Goal: Check status: Check status

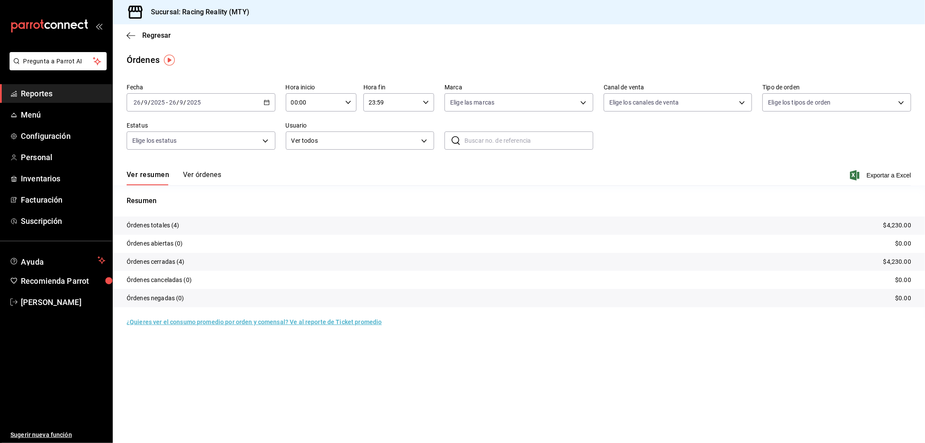
click at [208, 179] on button "Ver órdenes" at bounding box center [202, 178] width 38 height 15
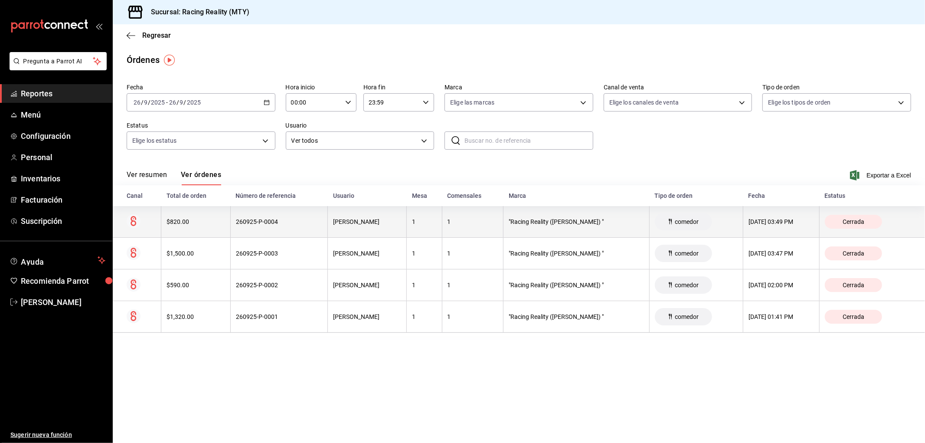
click at [204, 220] on div "$820.00" at bounding box center [196, 221] width 59 height 7
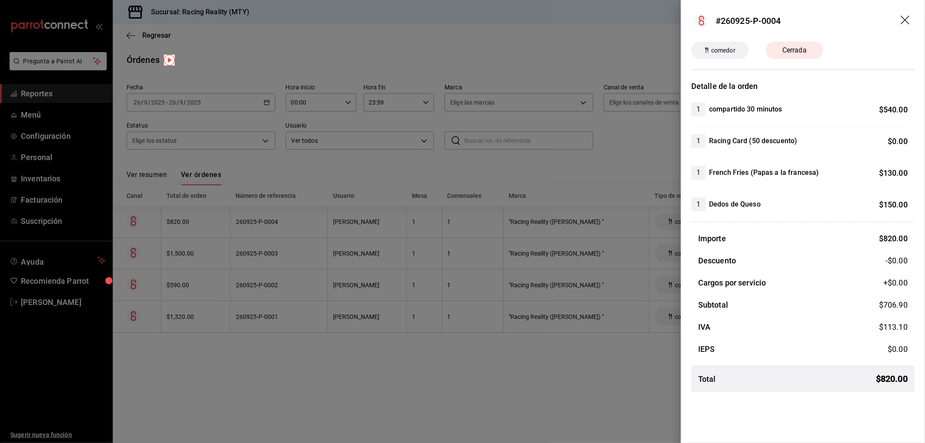
click at [204, 244] on div at bounding box center [462, 221] width 925 height 443
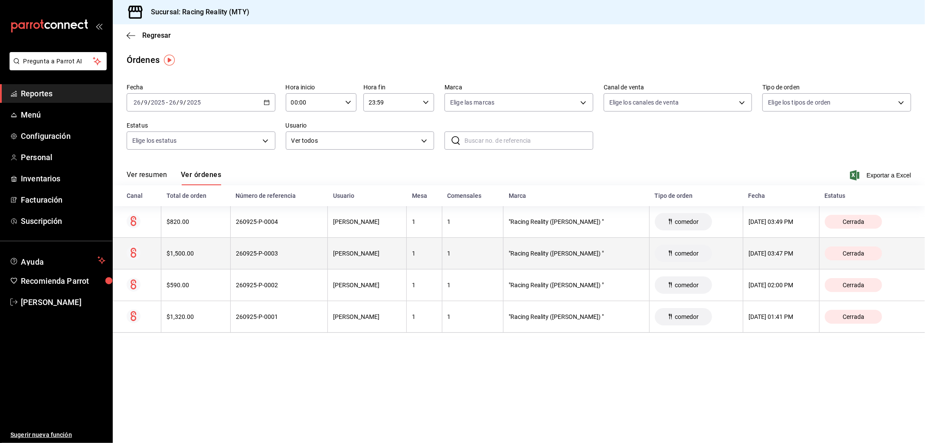
click at [204, 249] on th "$1,500.00" at bounding box center [195, 254] width 69 height 32
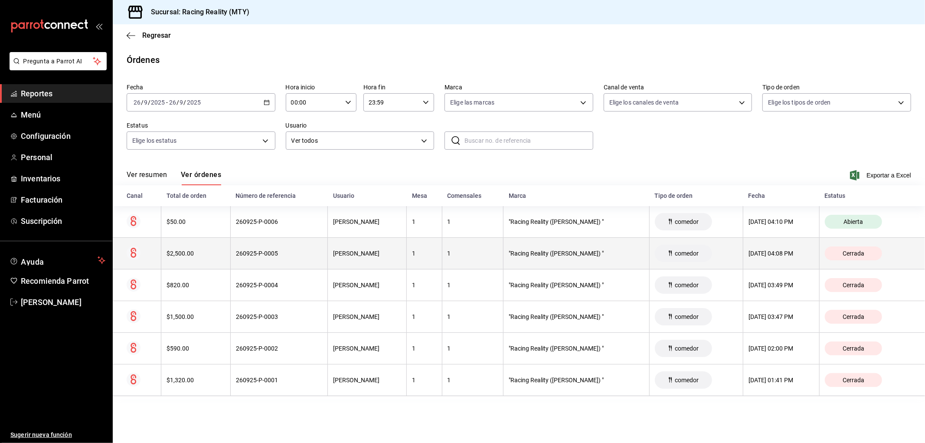
click at [292, 249] on th "260925-P-0005" at bounding box center [279, 254] width 98 height 32
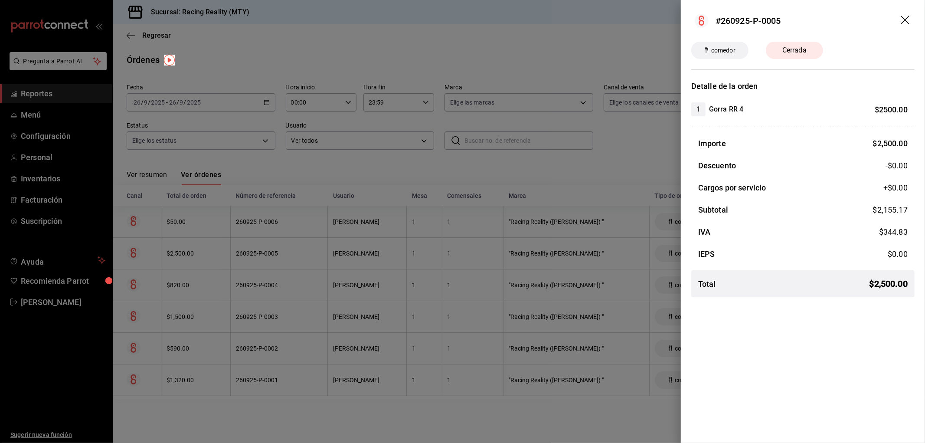
click at [507, 172] on div at bounding box center [462, 221] width 925 height 443
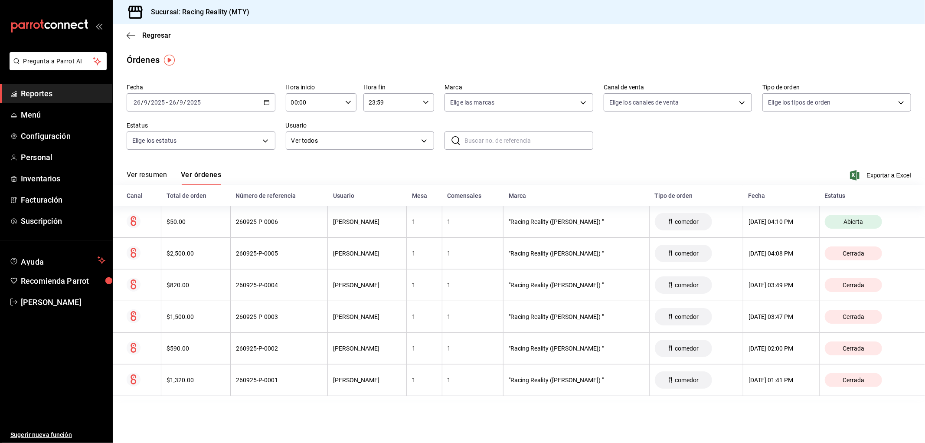
click at [136, 178] on button "Ver resumen" at bounding box center [147, 178] width 40 height 15
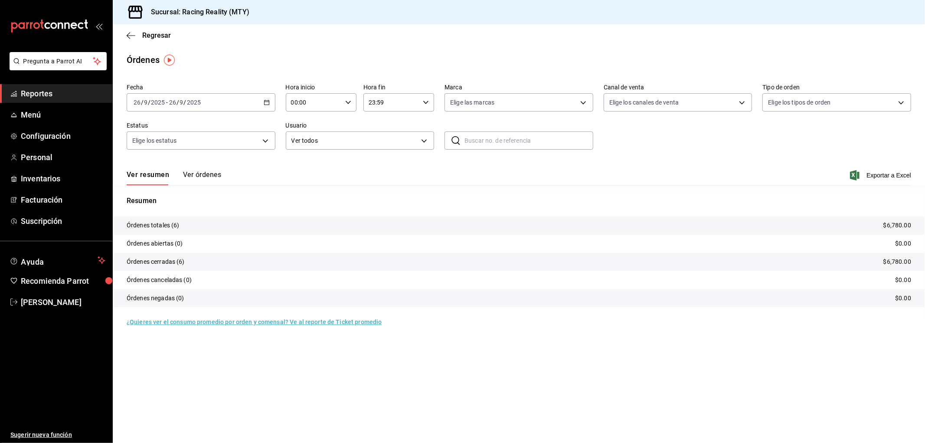
click at [216, 176] on button "Ver órdenes" at bounding box center [202, 178] width 38 height 15
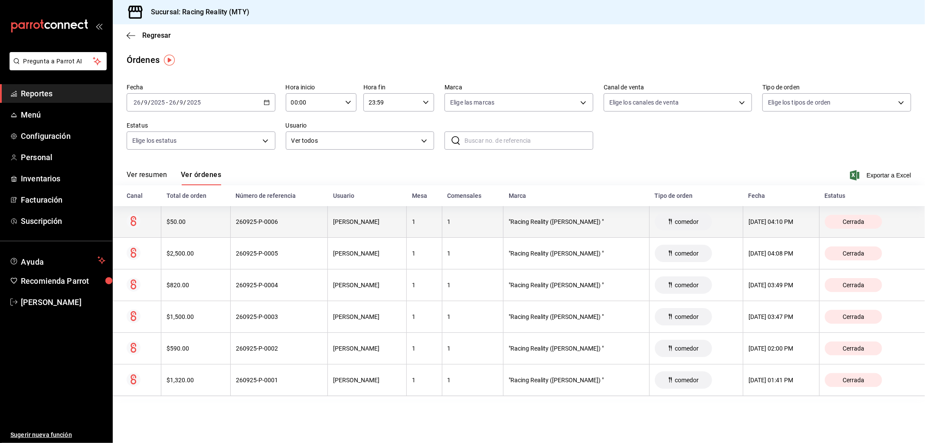
click at [271, 223] on div "260925-P-0006" at bounding box center [279, 221] width 87 height 7
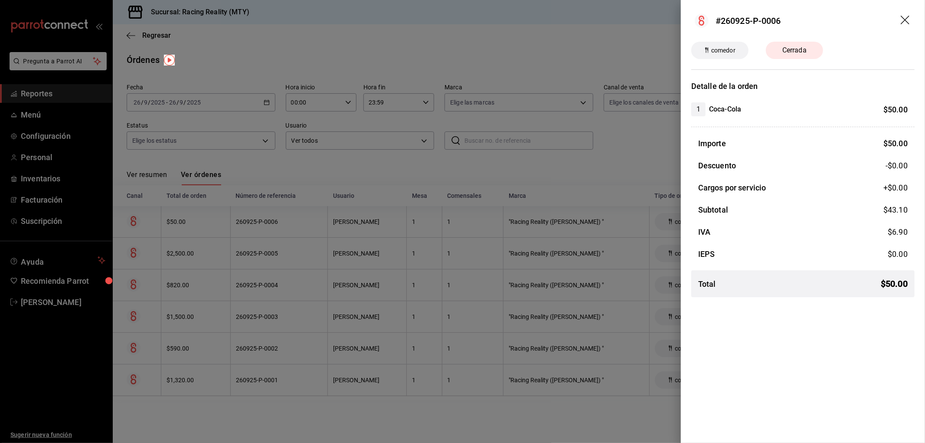
click at [457, 179] on div at bounding box center [462, 221] width 925 height 443
